Goal: Information Seeking & Learning: Learn about a topic

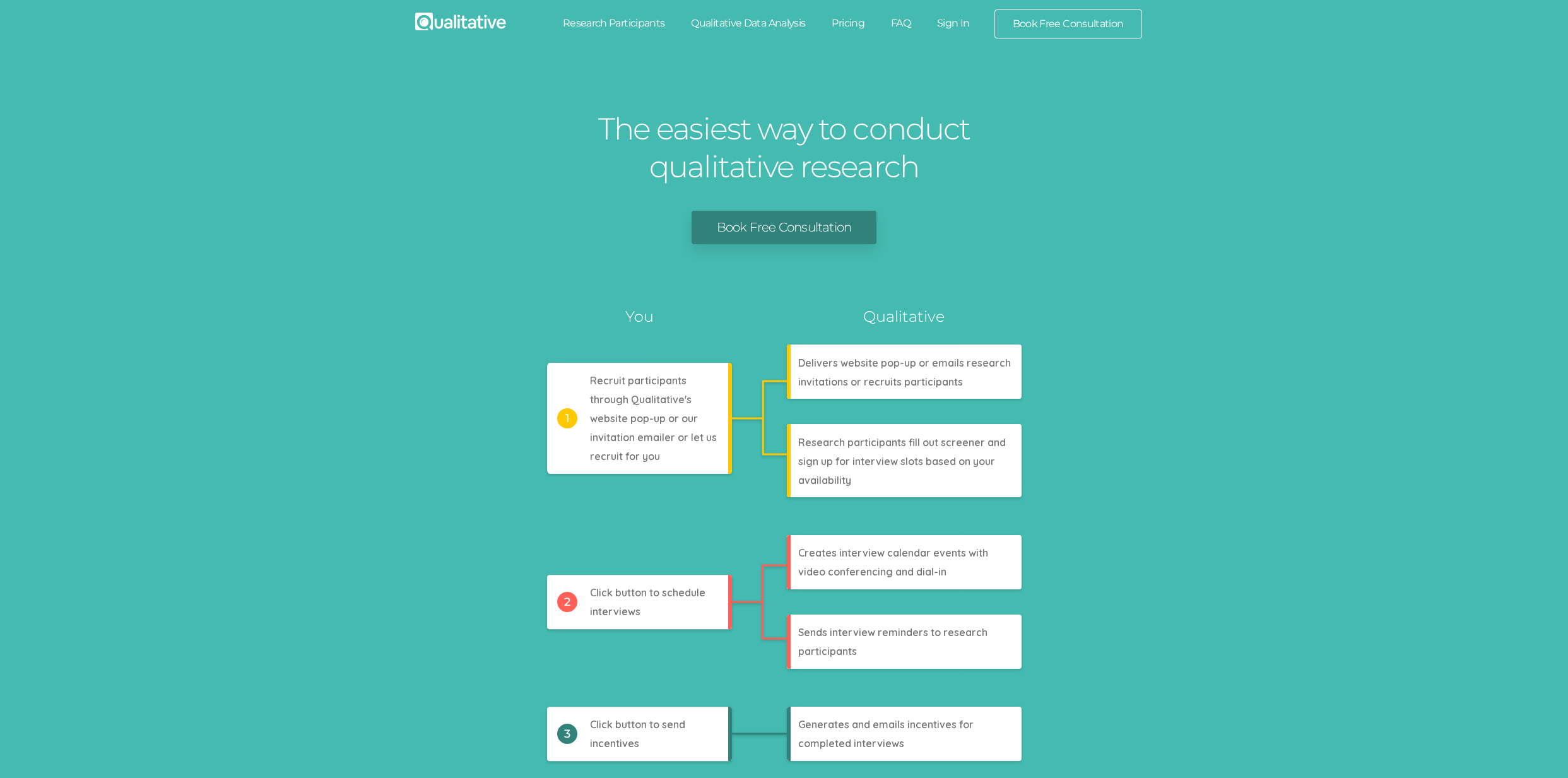
click at [634, 25] on link "Research Participants" at bounding box center [614, 23] width 129 height 27
click at [762, 23] on link "Qualitative Data Analysis" at bounding box center [748, 23] width 141 height 27
click at [843, 24] on link "Pricing" at bounding box center [848, 23] width 59 height 27
click at [901, 26] on link "FAQ" at bounding box center [901, 23] width 46 height 27
click at [956, 26] on link "Sign In" at bounding box center [953, 23] width 59 height 27
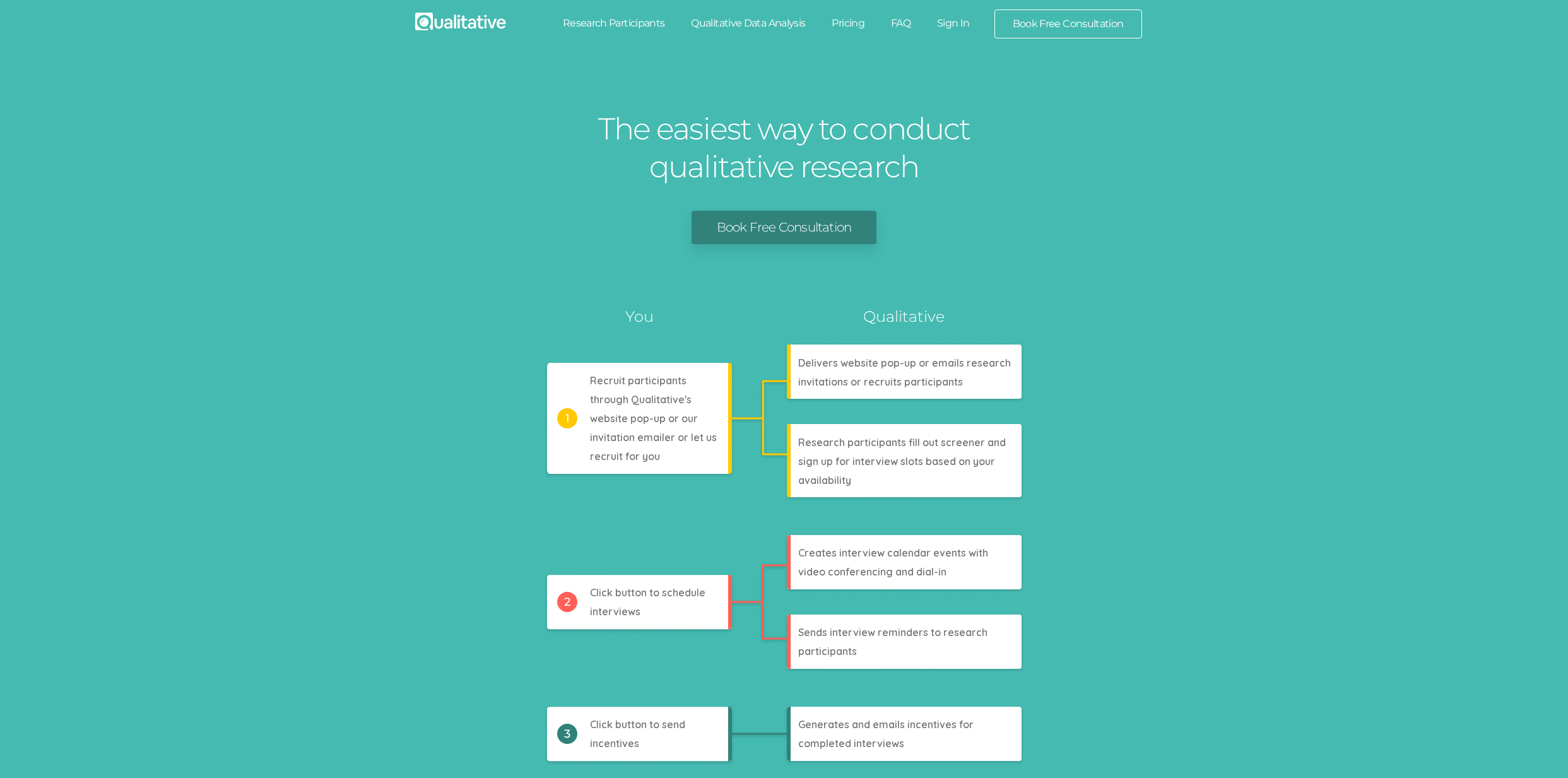
click at [1084, 19] on link "Book Free Consultation" at bounding box center [1068, 24] width 146 height 27
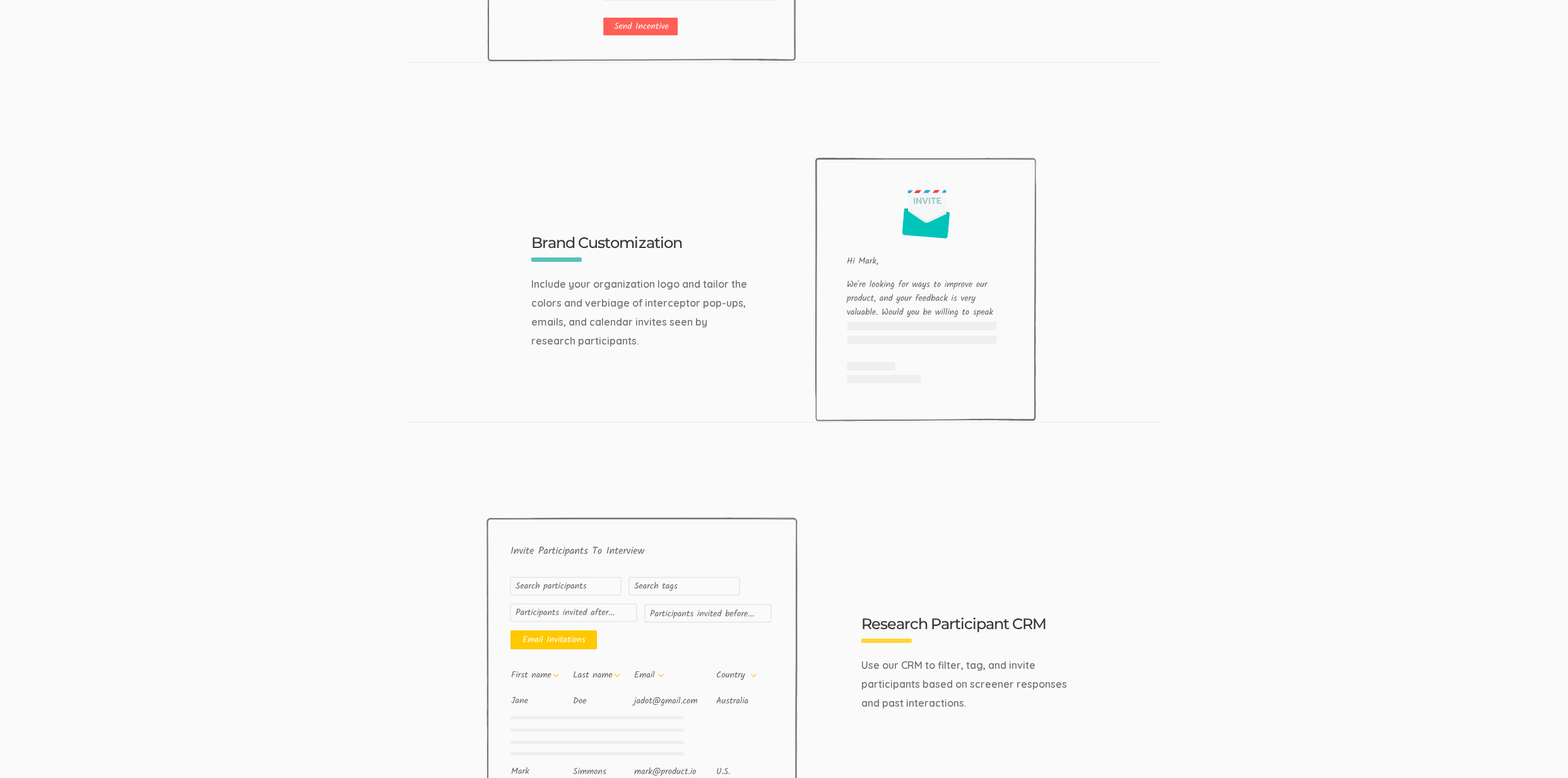
scroll to position [4022, 0]
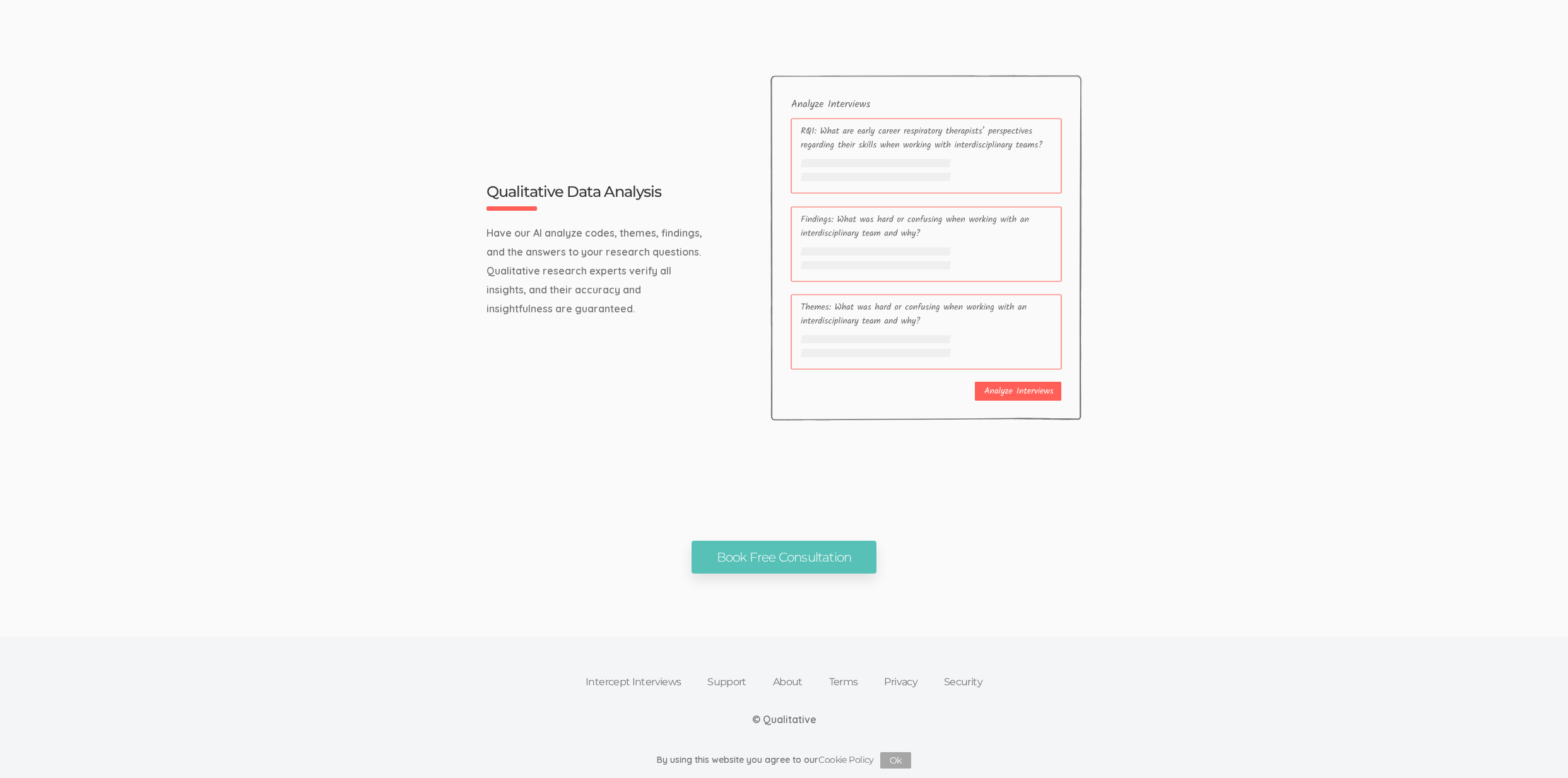
click at [621, 681] on link "Intercept Interviews" at bounding box center [633, 682] width 122 height 27
click at [718, 676] on link "Support" at bounding box center [727, 682] width 65 height 27
click at [788, 679] on link "About" at bounding box center [788, 682] width 56 height 27
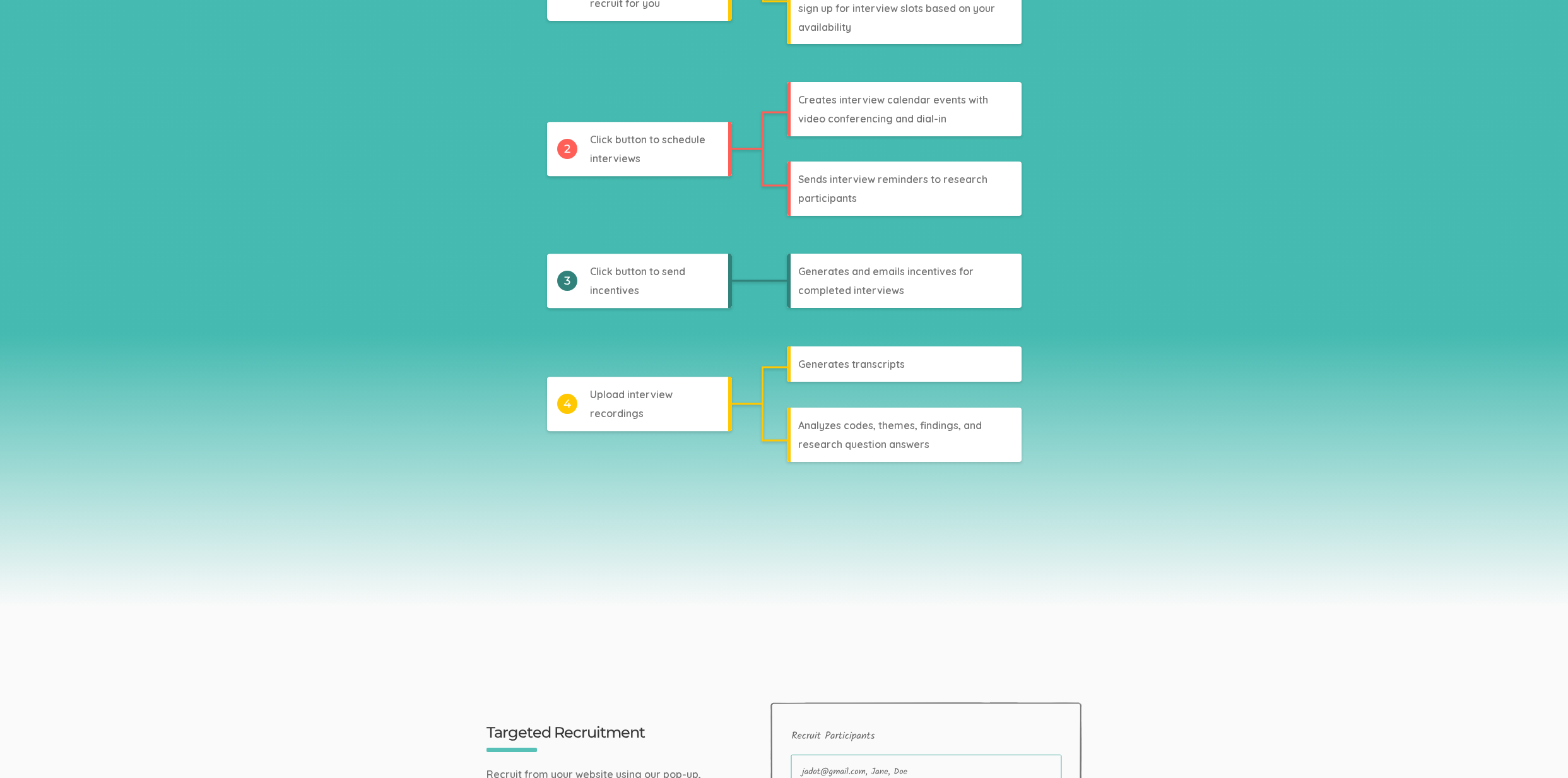
scroll to position [0, 0]
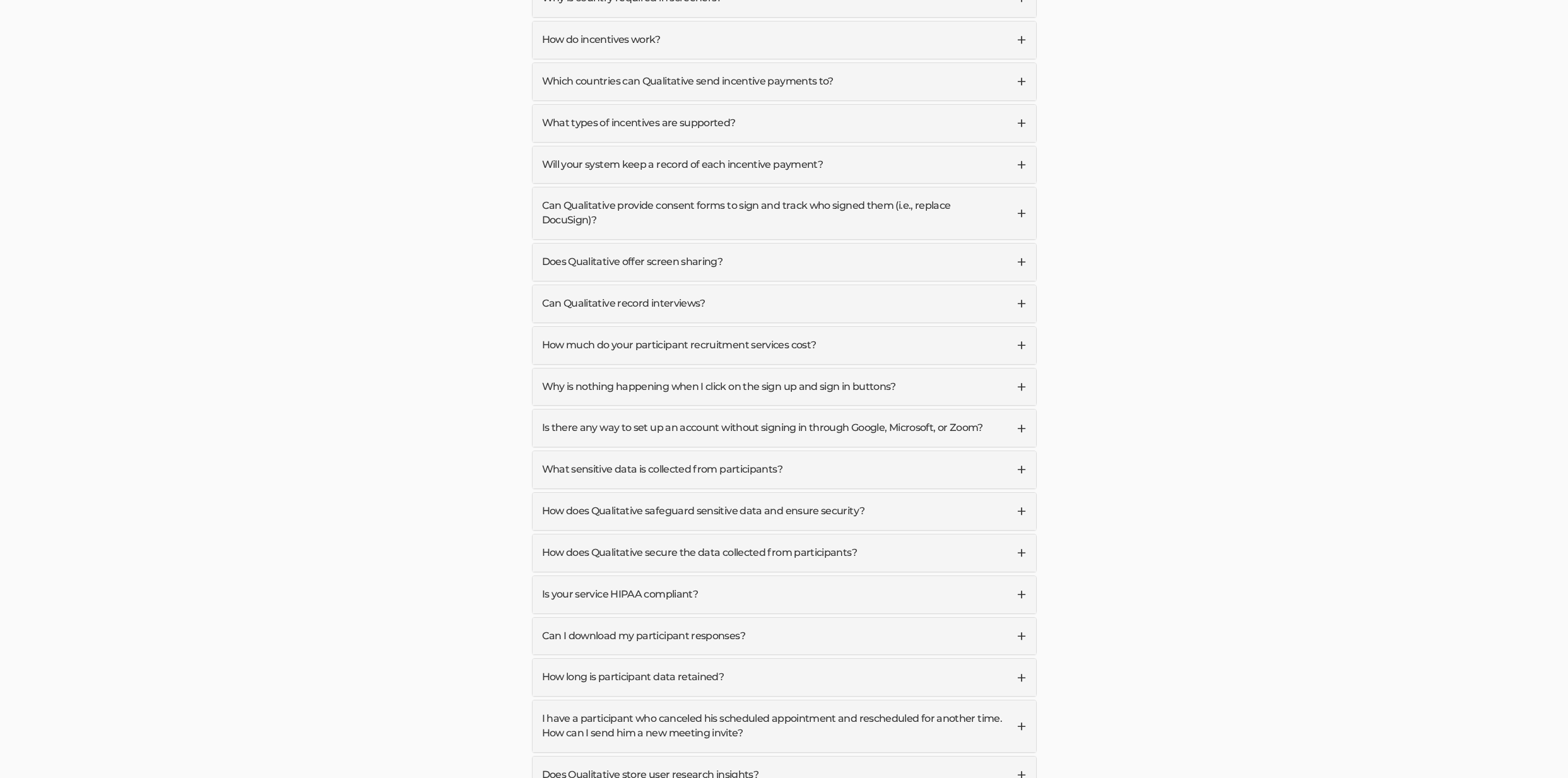
scroll to position [1240, 0]
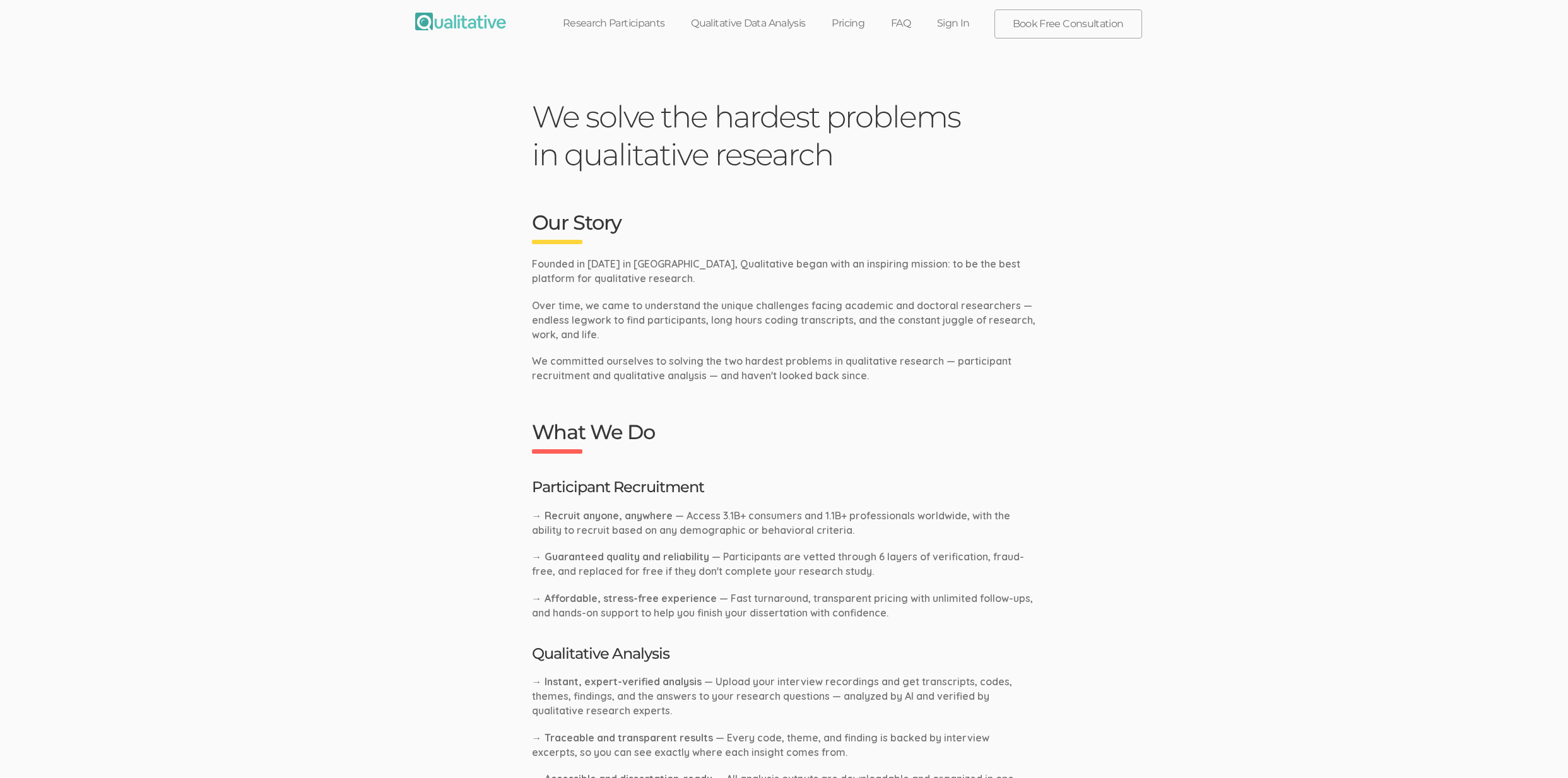
scroll to position [504, 0]
